Goal: Task Accomplishment & Management: Use online tool/utility

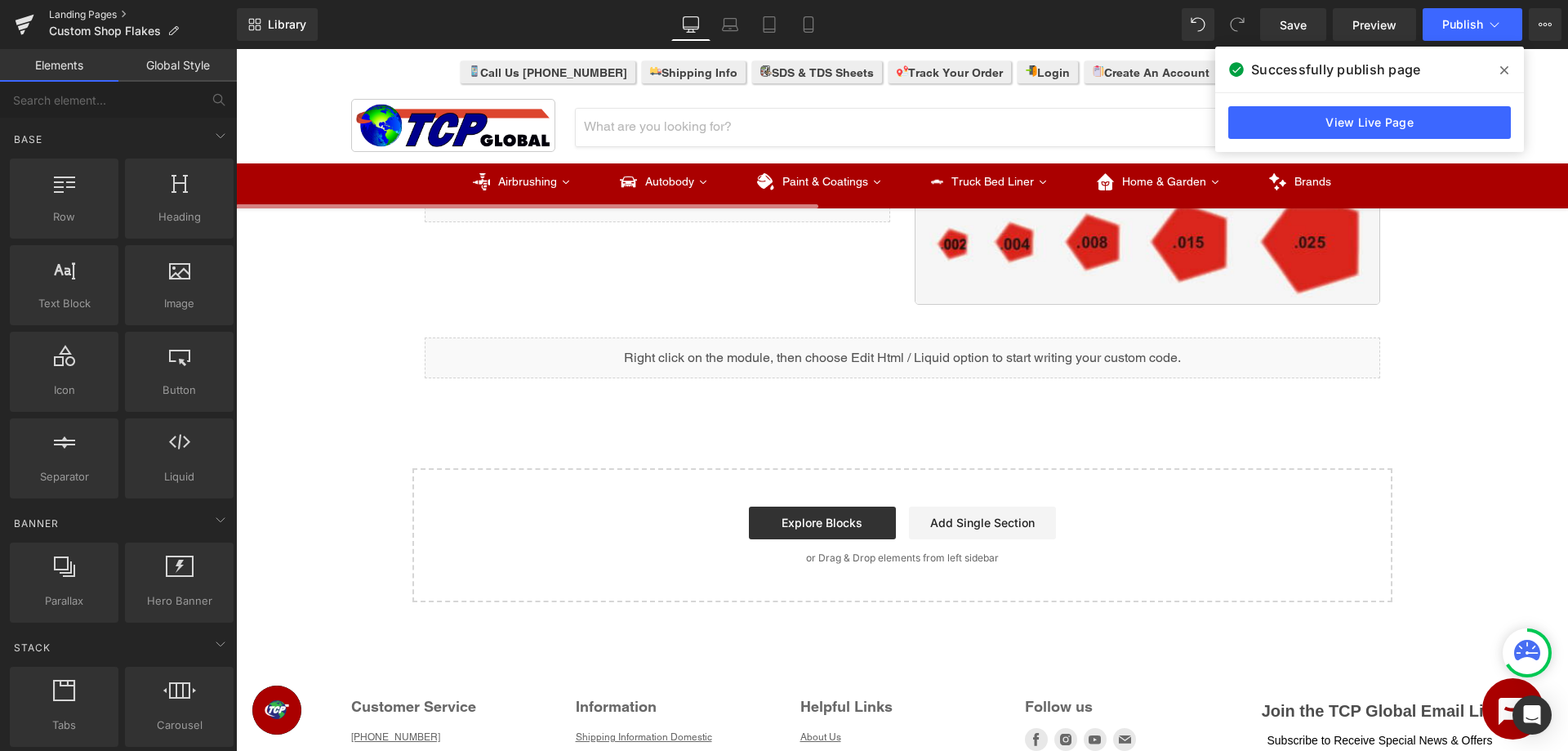
click at [81, 17] on link "Landing Pages" at bounding box center [143, 14] width 188 height 13
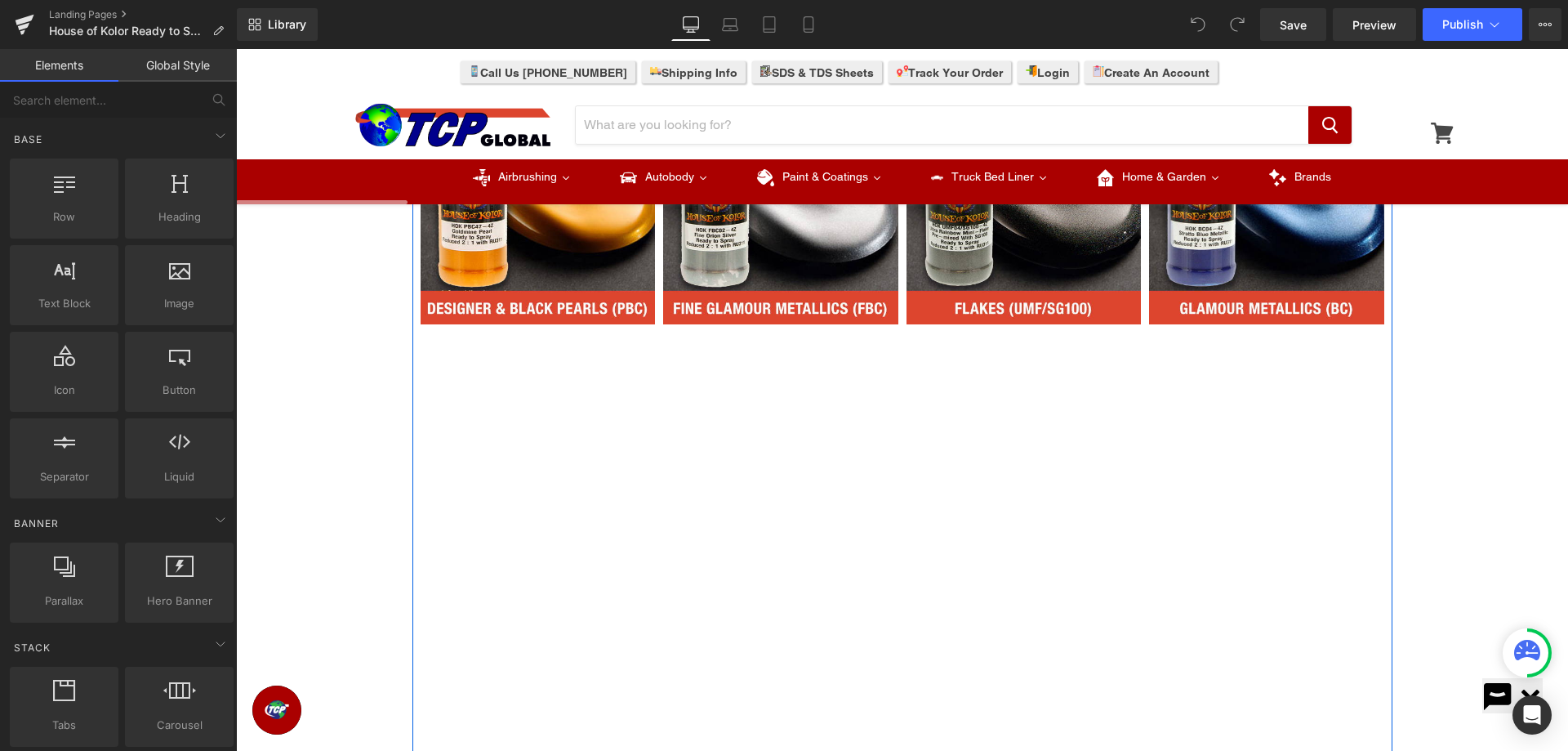
scroll to position [250, 0]
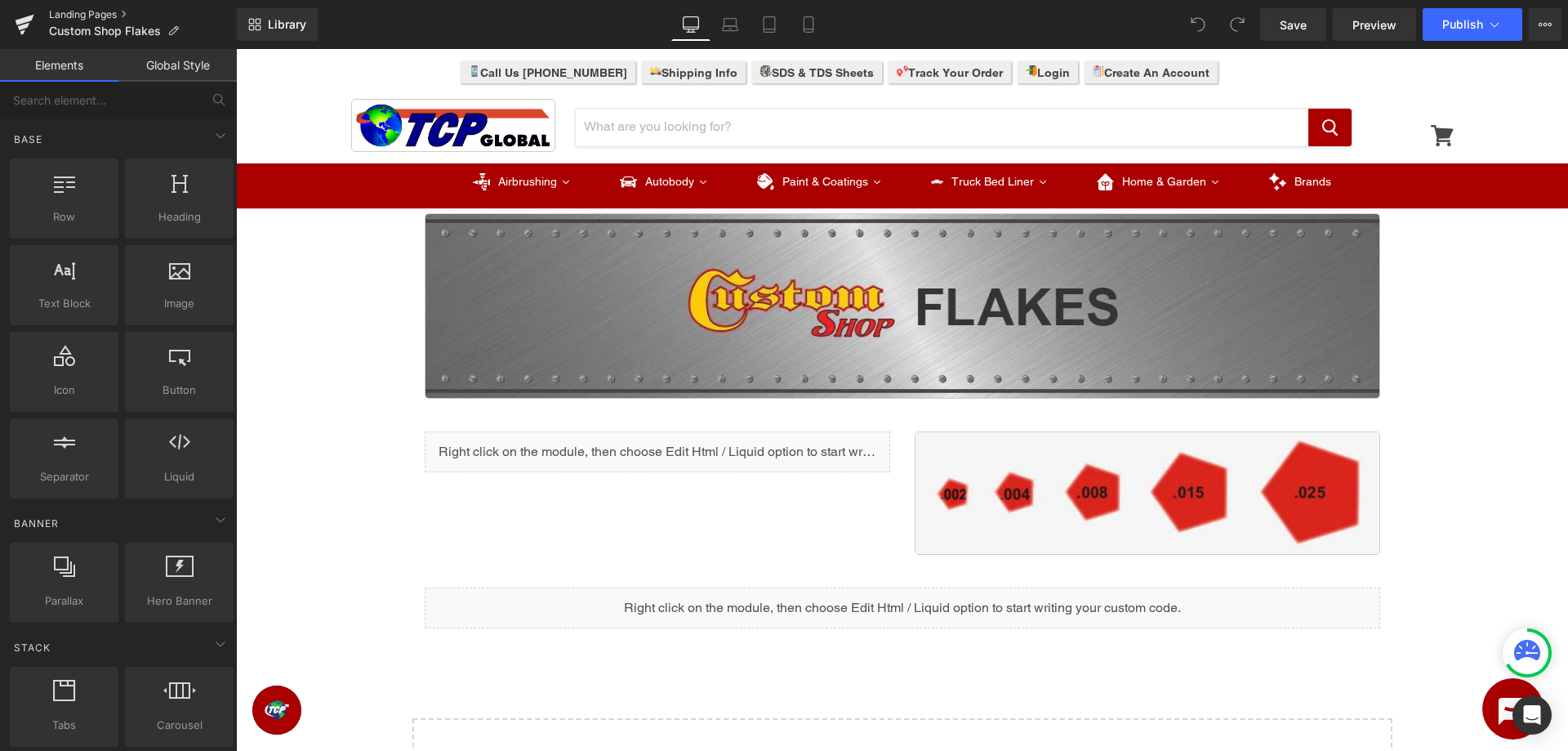
click at [81, 17] on link "Landing Pages" at bounding box center [143, 14] width 188 height 13
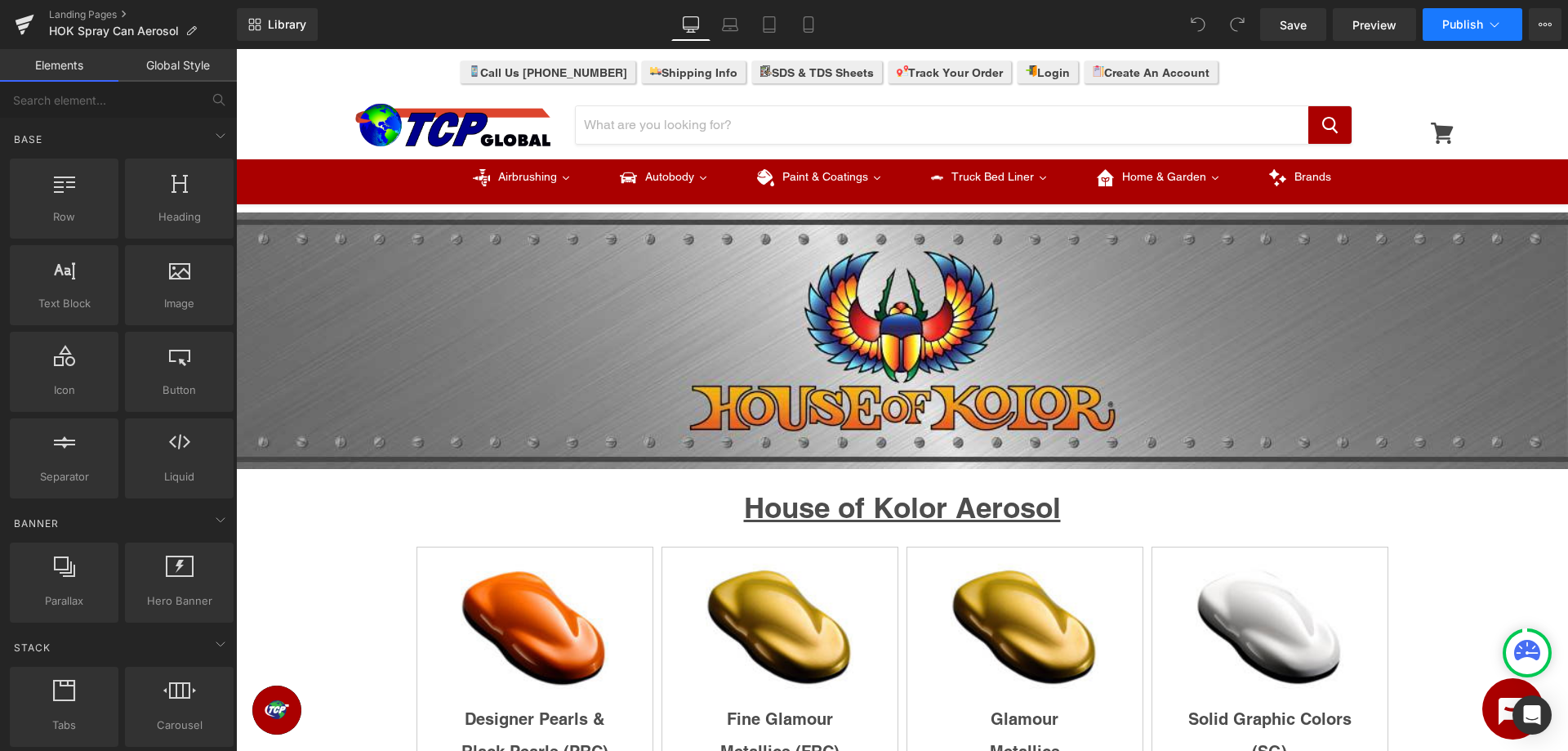
click at [1493, 26] on icon at bounding box center [1494, 24] width 16 height 16
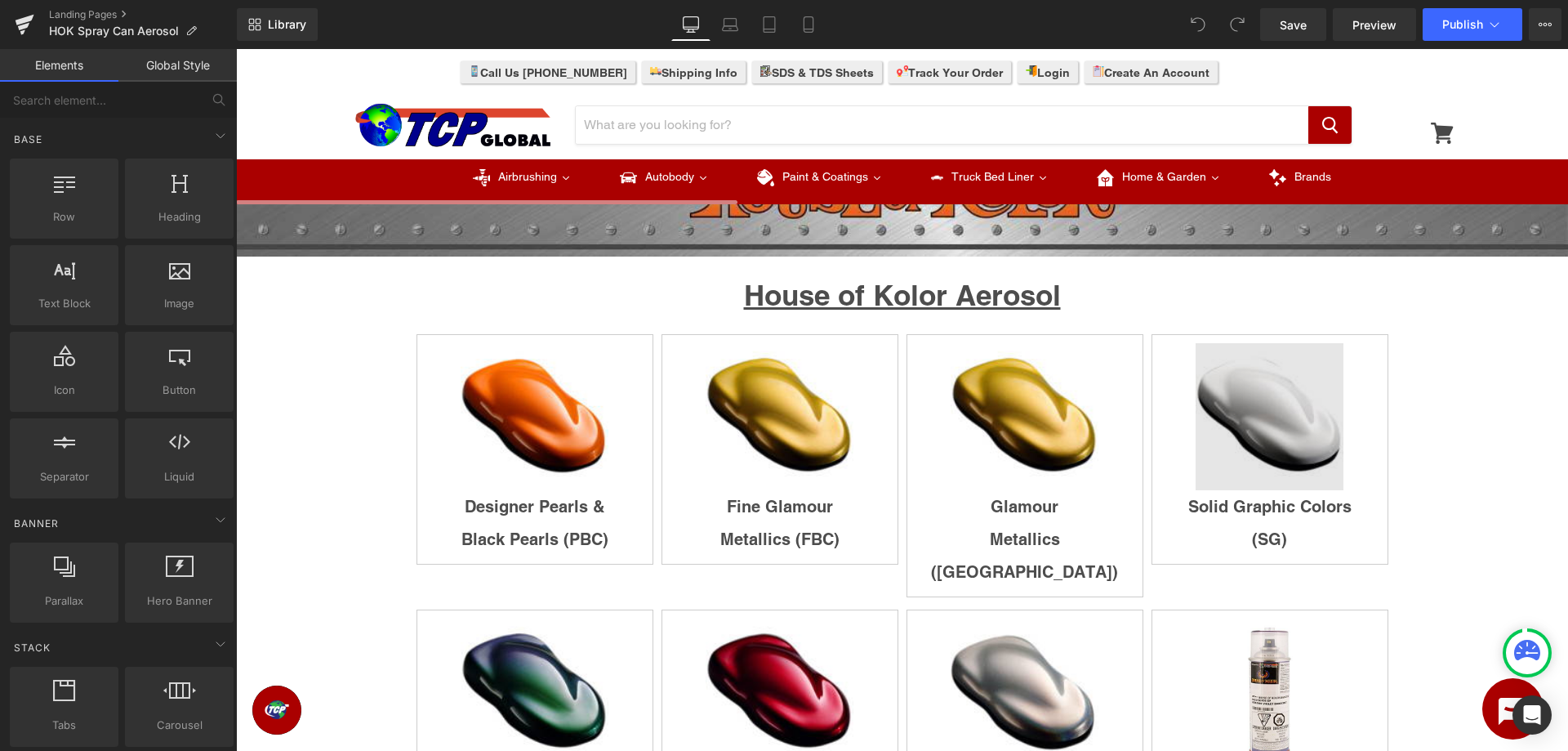
scroll to position [416, 0]
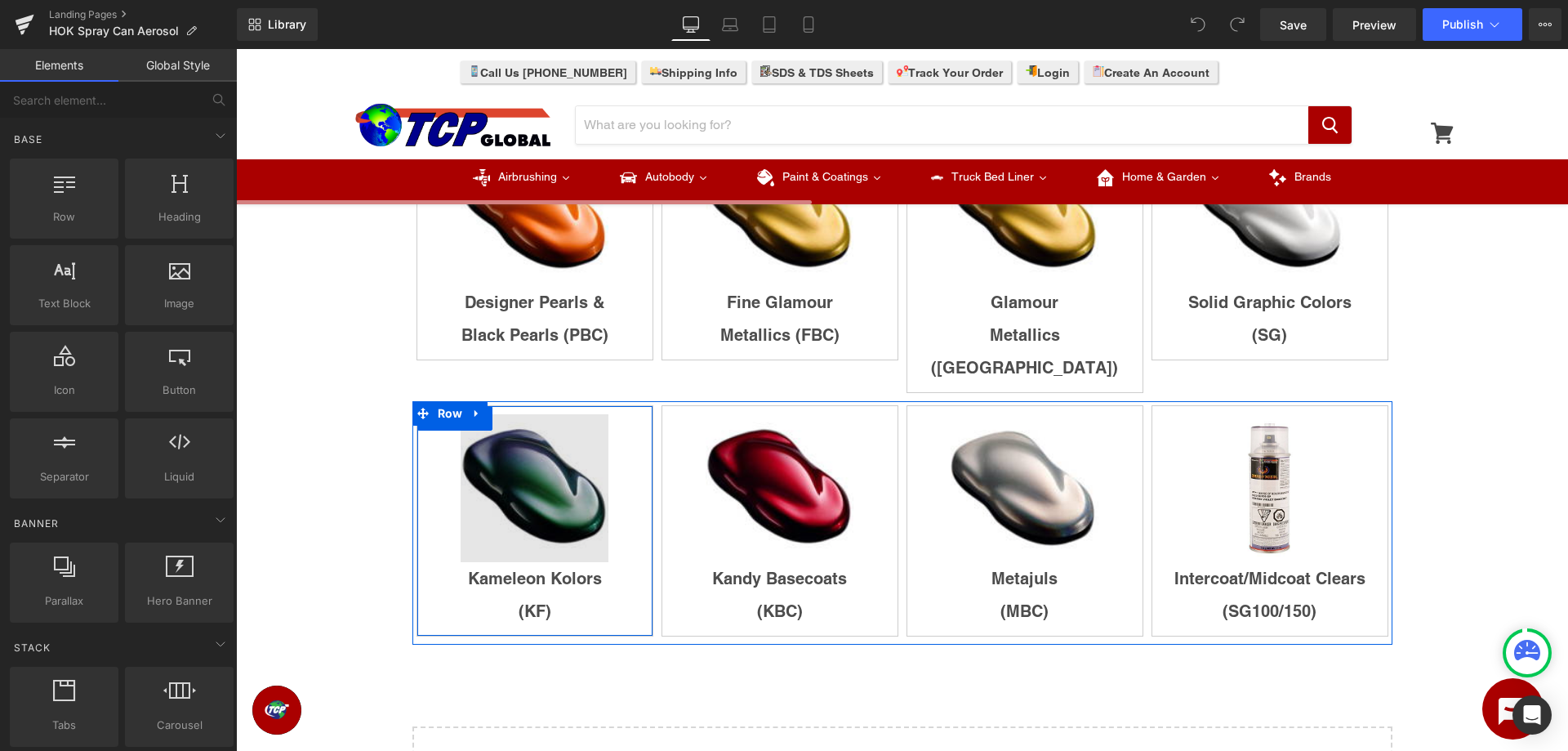
click at [488, 406] on link at bounding box center [481, 418] width 21 height 25
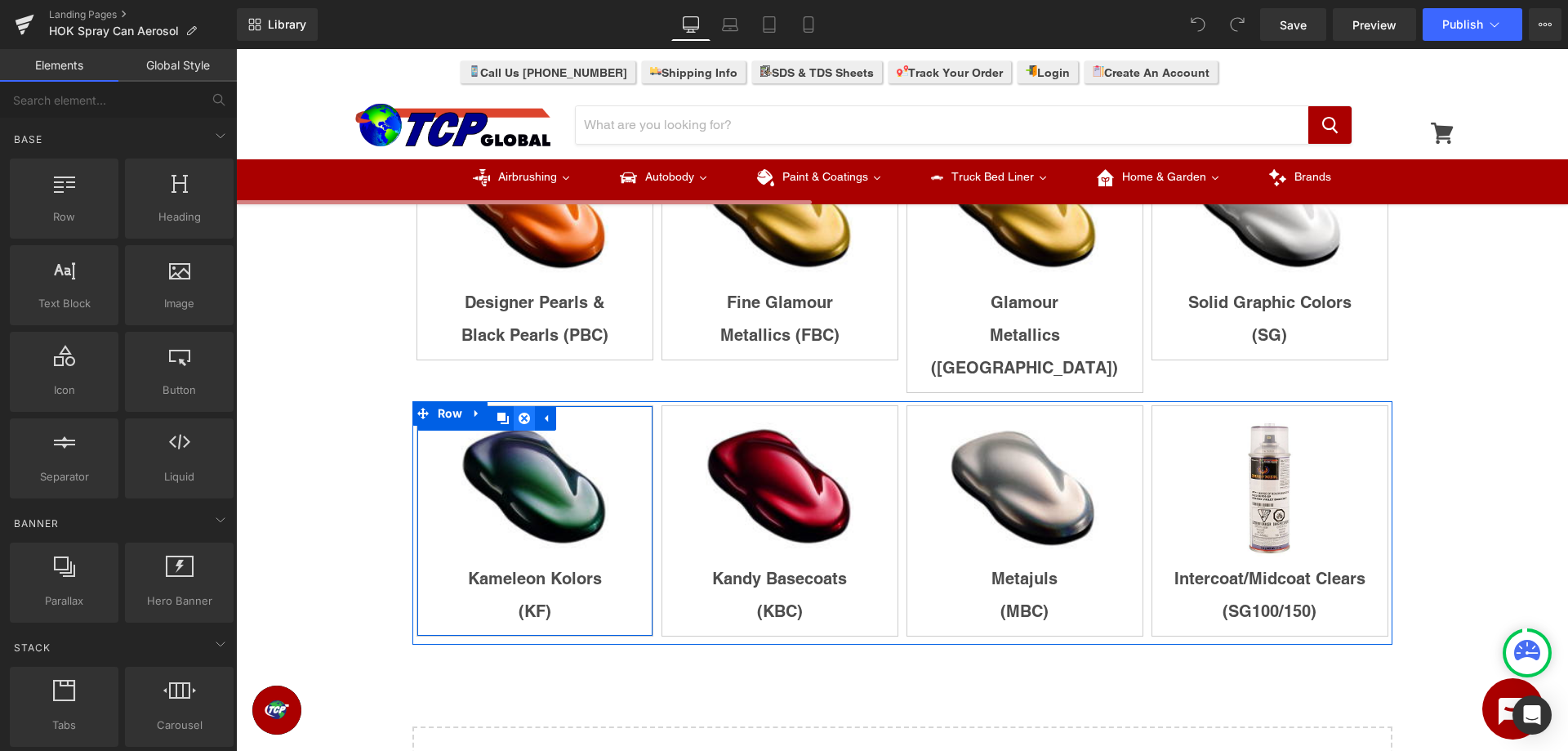
click at [526, 412] on icon at bounding box center [524, 418] width 12 height 12
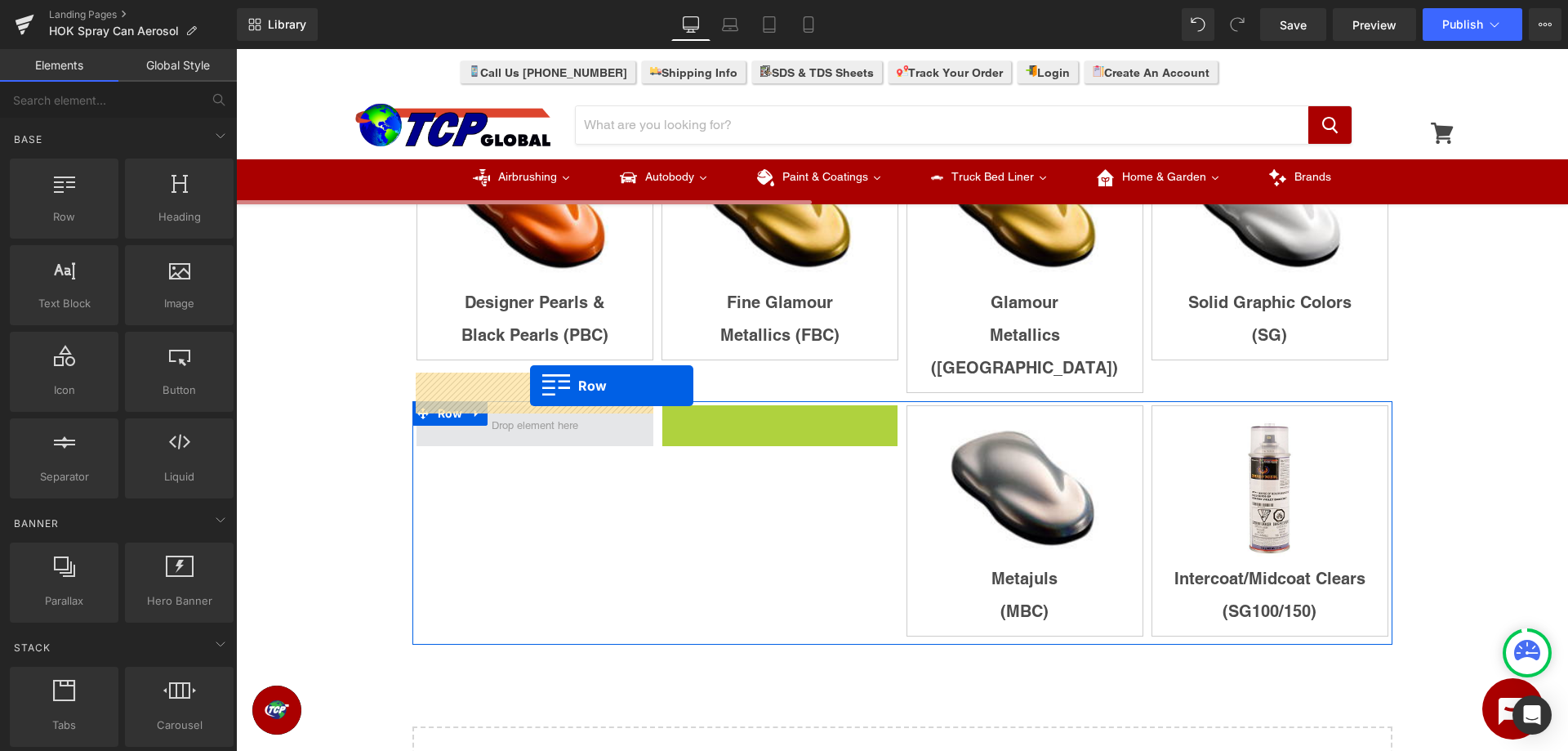
drag, startPoint x: 670, startPoint y: 386, endPoint x: 530, endPoint y: 385, distance: 140.0
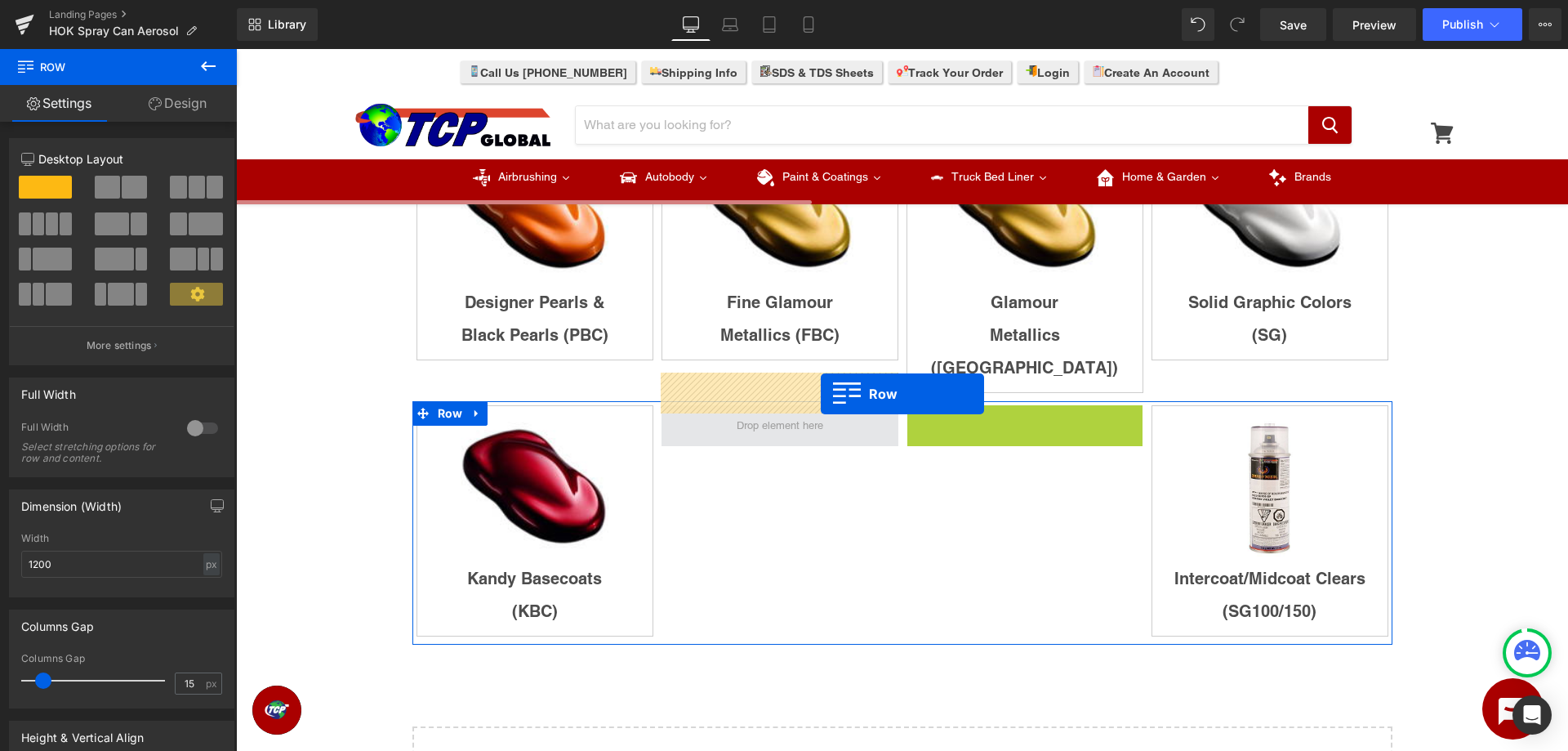
drag, startPoint x: 917, startPoint y: 391, endPoint x: 809, endPoint y: 393, distance: 108.0
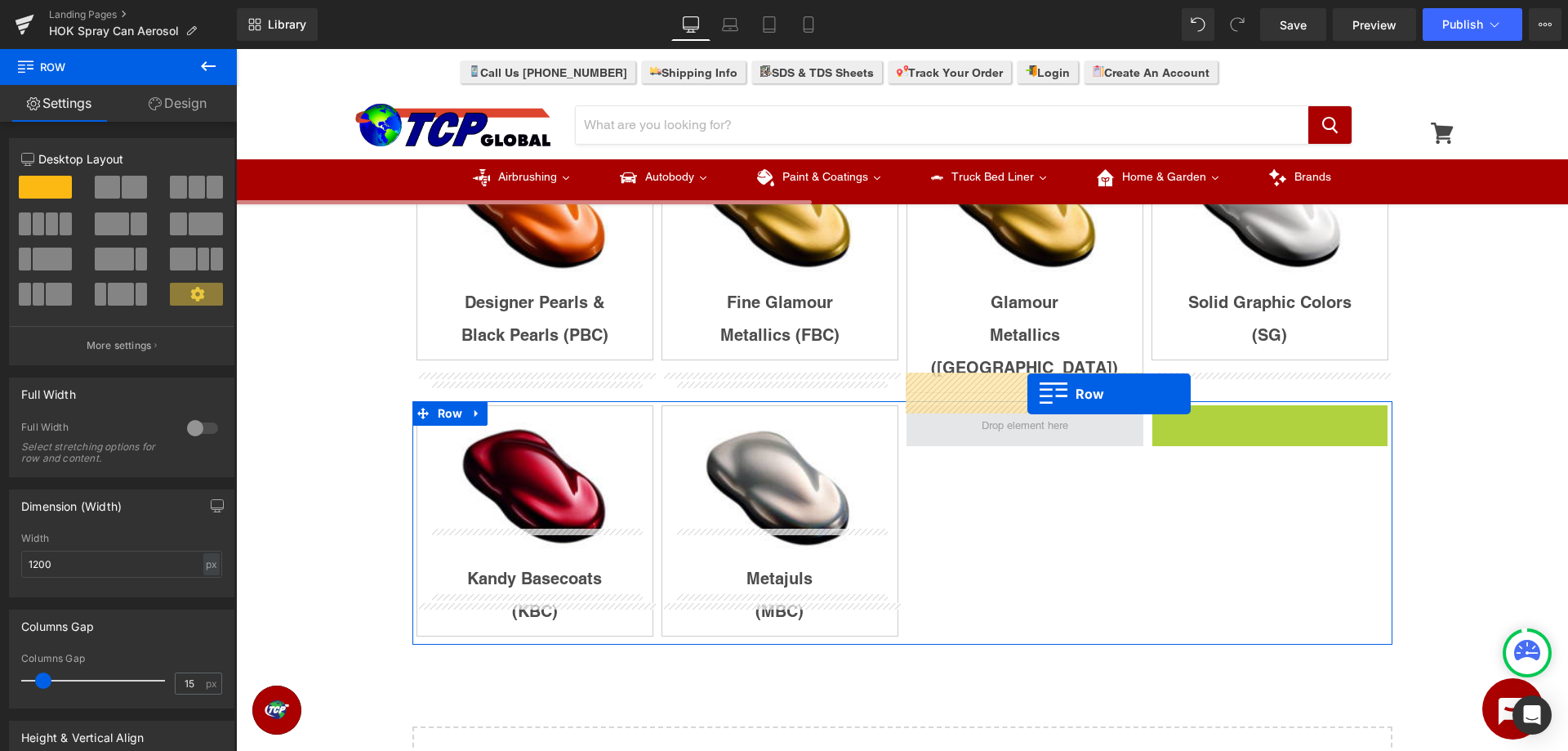
drag, startPoint x: 1166, startPoint y: 388, endPoint x: 1027, endPoint y: 393, distance: 139.1
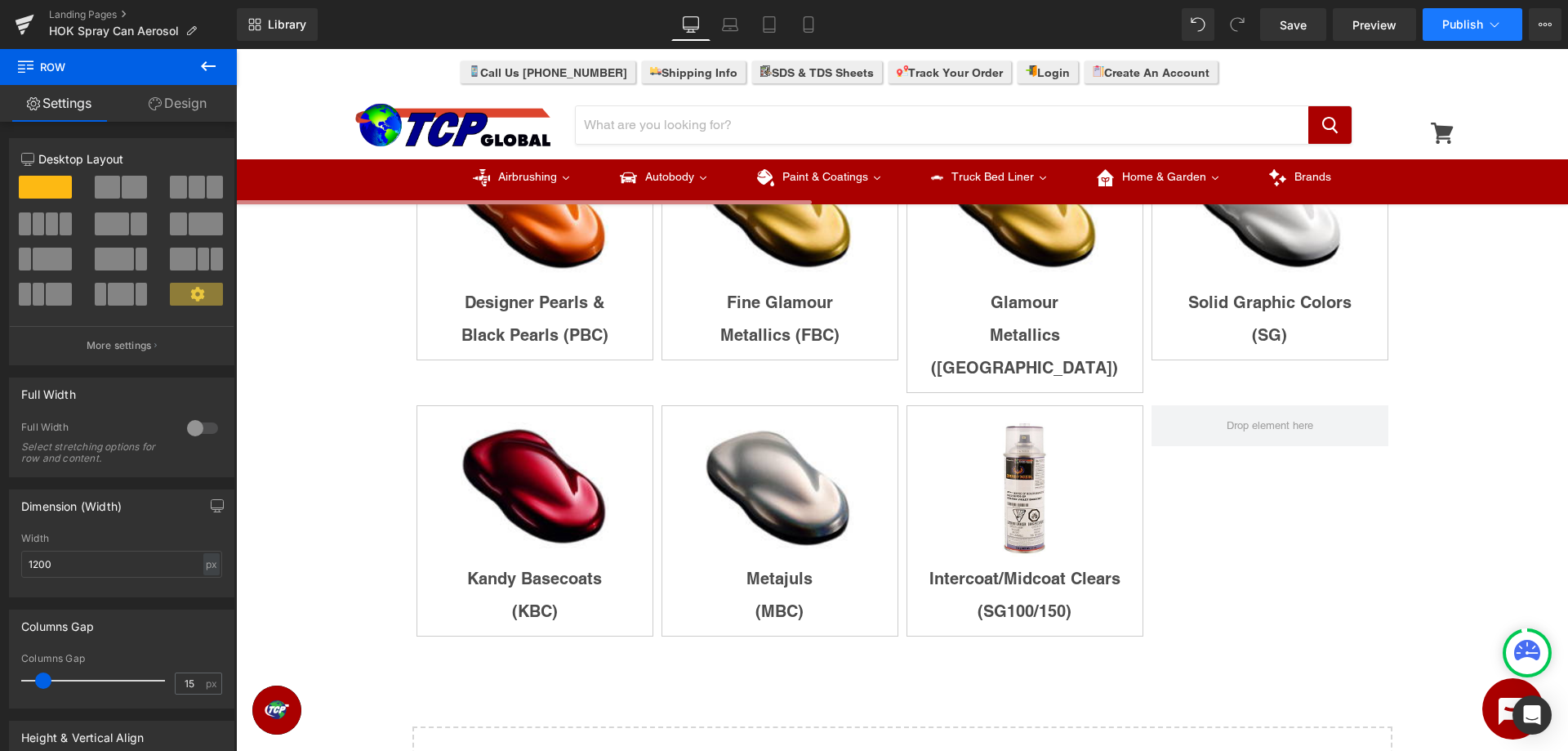
click at [1465, 34] on button "Publish" at bounding box center [1472, 24] width 100 height 33
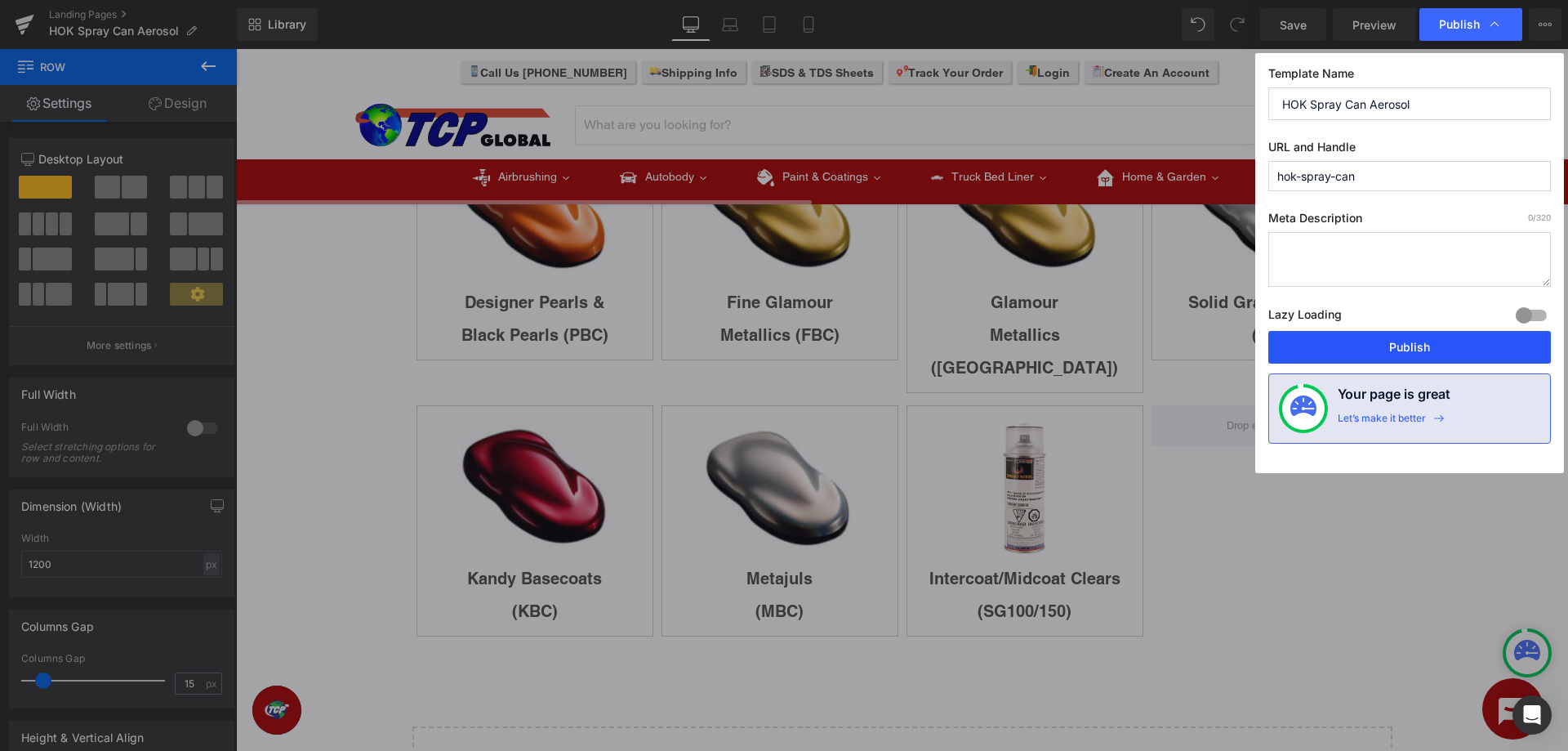
click at [1394, 331] on button "Publish" at bounding box center [1409, 347] width 282 height 33
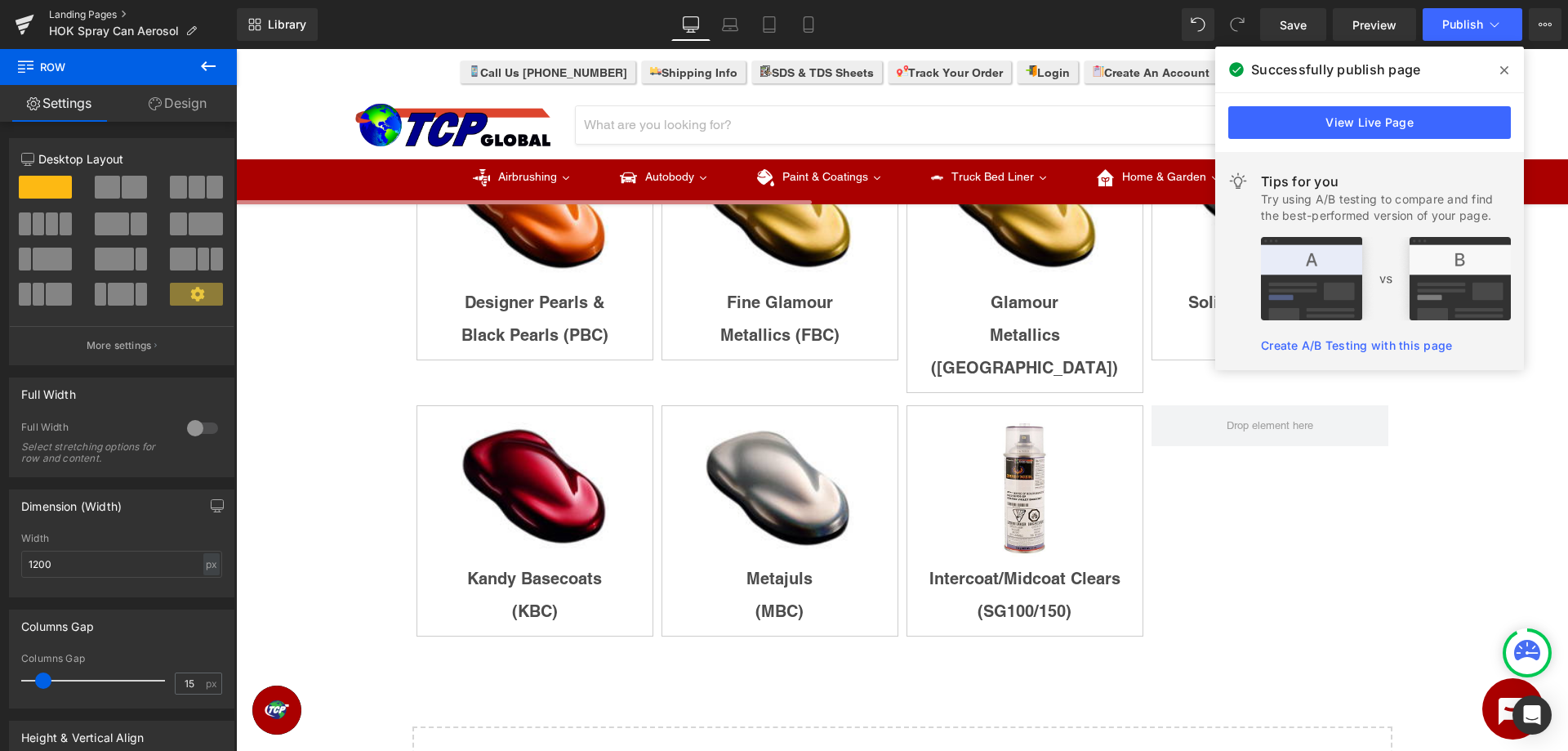
click at [76, 19] on link "Landing Pages" at bounding box center [143, 14] width 188 height 13
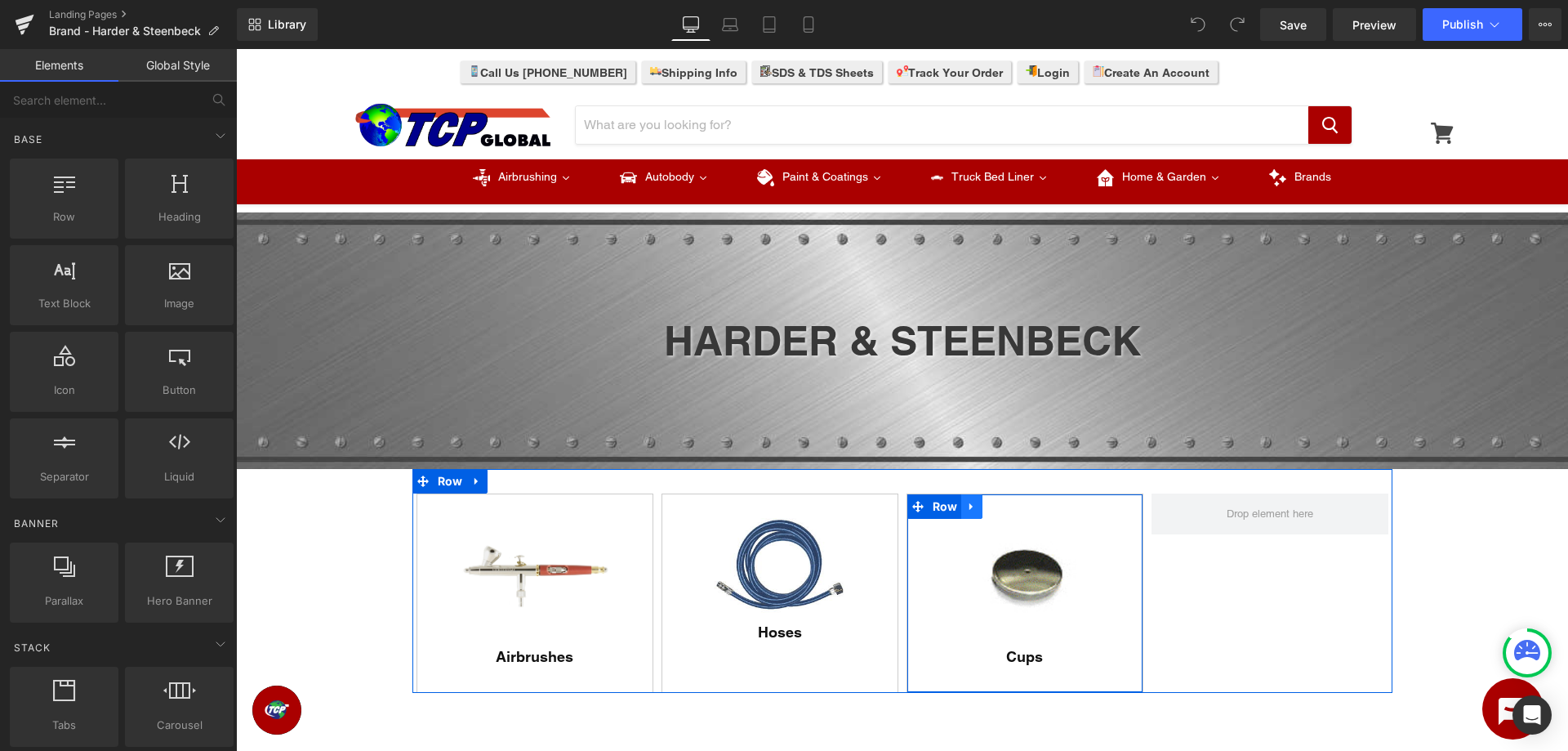
click at [972, 504] on icon at bounding box center [972, 506] width 12 height 12
click at [1014, 504] on icon at bounding box center [1014, 506] width 12 height 12
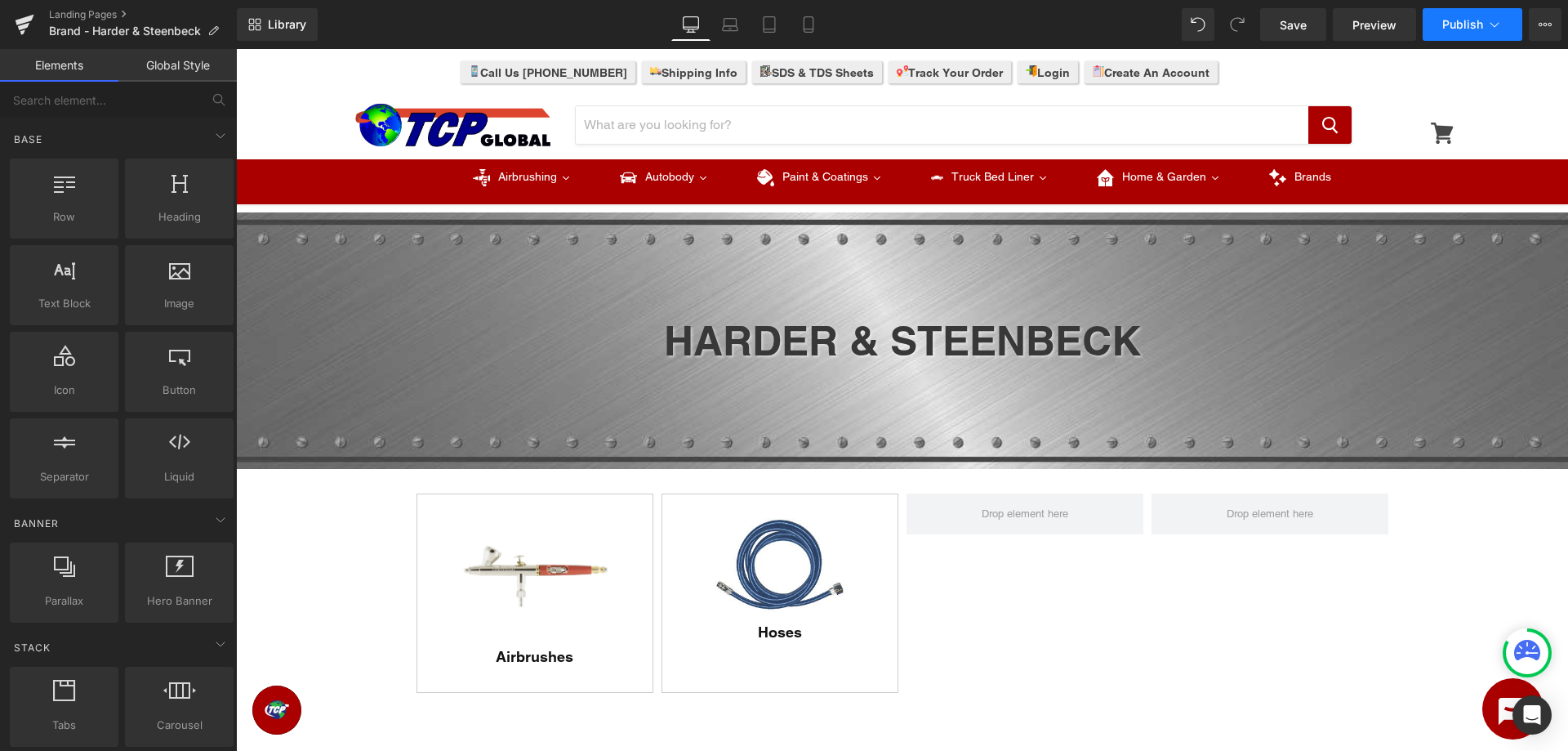
click at [1475, 20] on span "Publish" at bounding box center [1462, 24] width 41 height 13
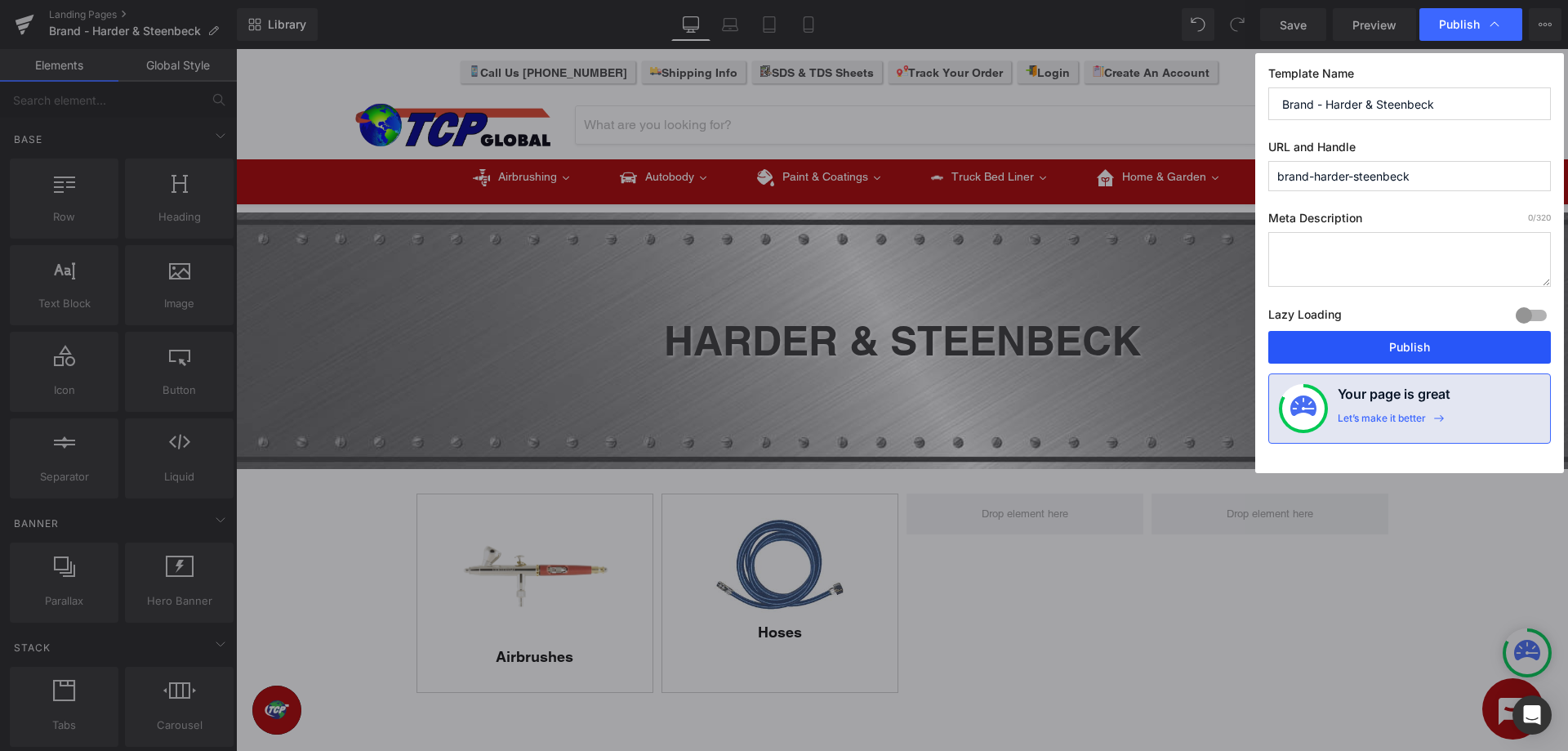
click at [1389, 348] on button "Publish" at bounding box center [1409, 347] width 282 height 33
